Goal: Navigation & Orientation: Find specific page/section

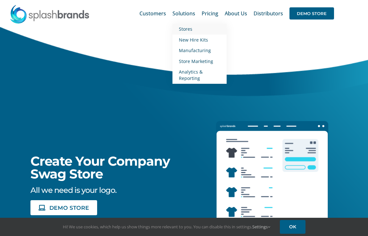
click at [185, 31] on span "Stores" at bounding box center [185, 29] width 13 height 6
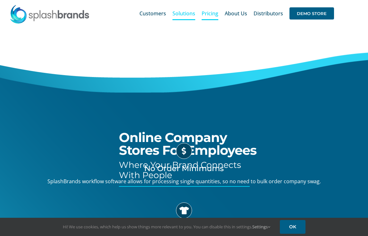
click at [215, 14] on span "Pricing" at bounding box center [209, 13] width 17 height 5
